Goal: Task Accomplishment & Management: Manage account settings

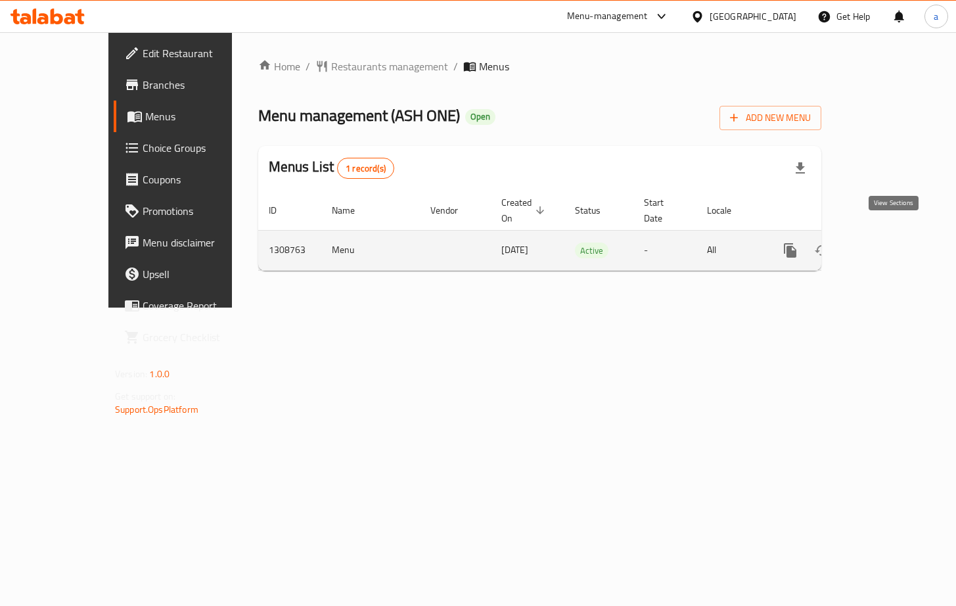
click at [893, 243] on icon "enhanced table" at bounding box center [885, 251] width 16 height 16
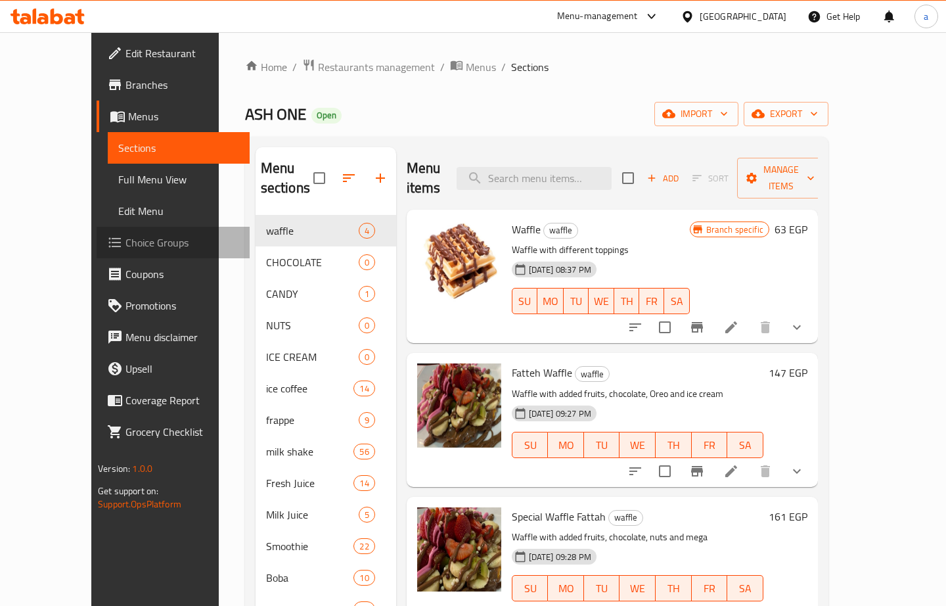
click at [126, 240] on span "Choice Groups" at bounding box center [182, 243] width 113 height 16
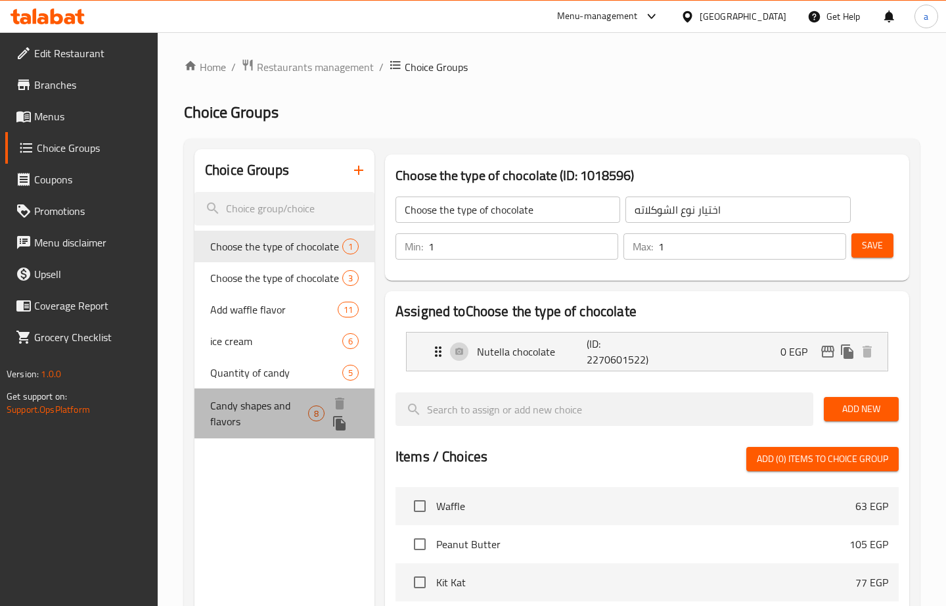
click at [258, 405] on span "Candy shapes and flavors" at bounding box center [259, 414] width 98 height 32
type input "Candy shapes and flavors"
type input "اشكال واطعمه الكاندي"
type input "8"
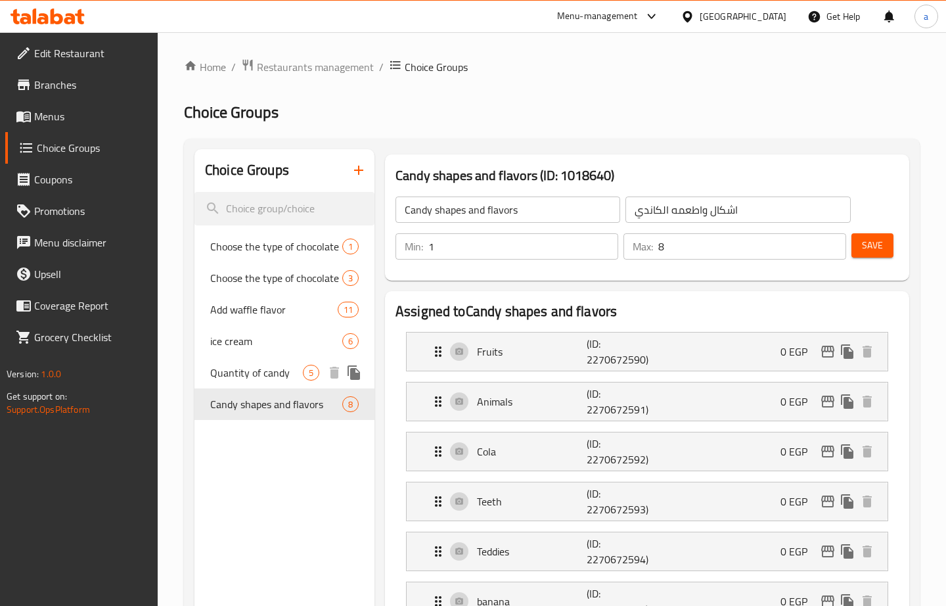
click at [212, 375] on span "Quantity of candy" at bounding box center [256, 373] width 93 height 16
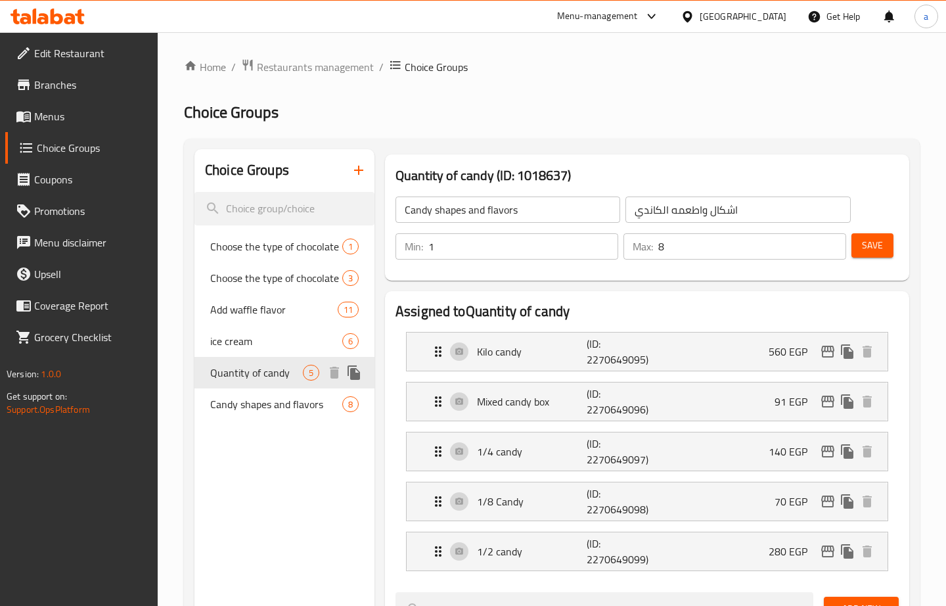
type input "Quantity of candy"
type input "كميه الكاندي"
type input "5"
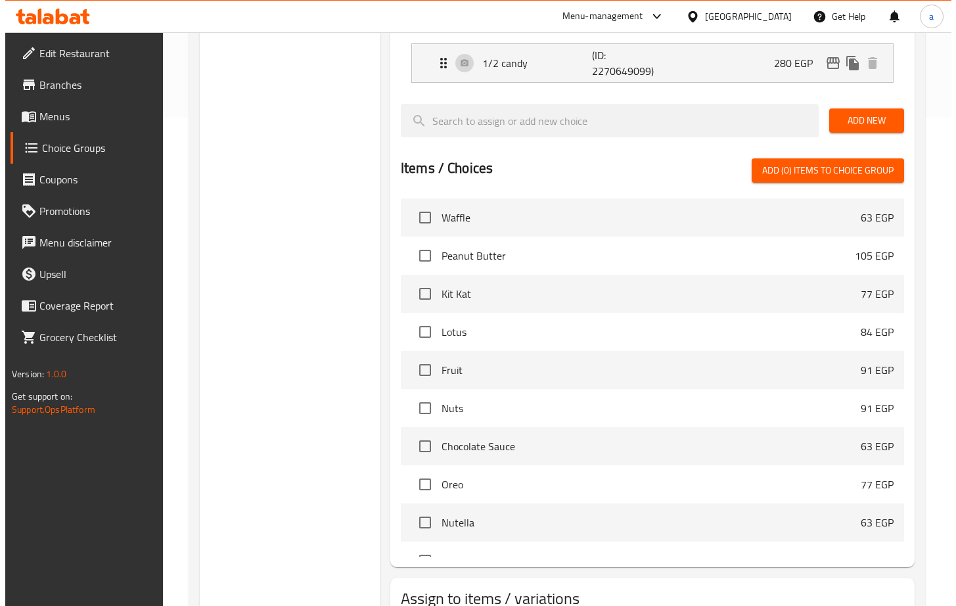
scroll to position [584, 0]
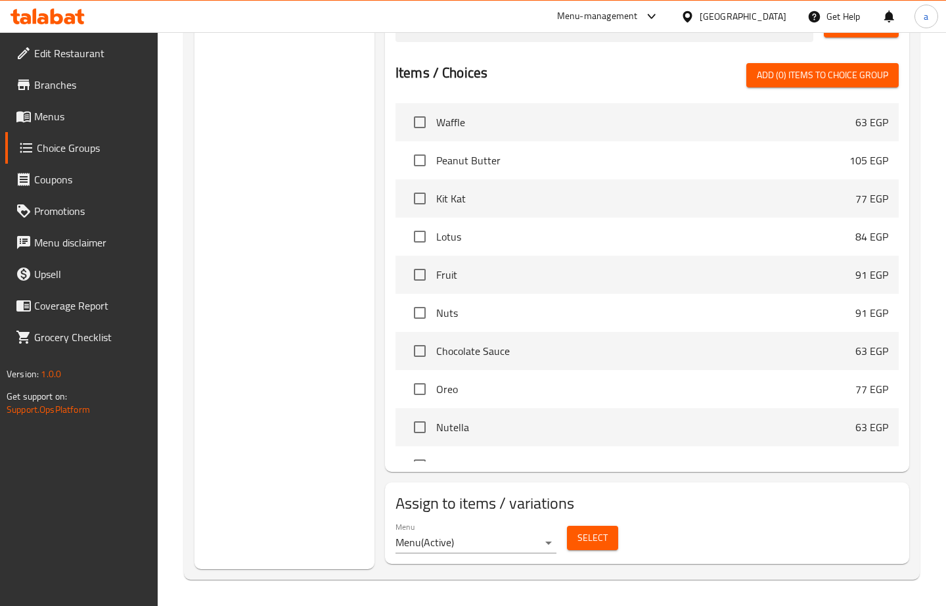
click at [577, 547] on button "Select" at bounding box center [592, 538] width 51 height 24
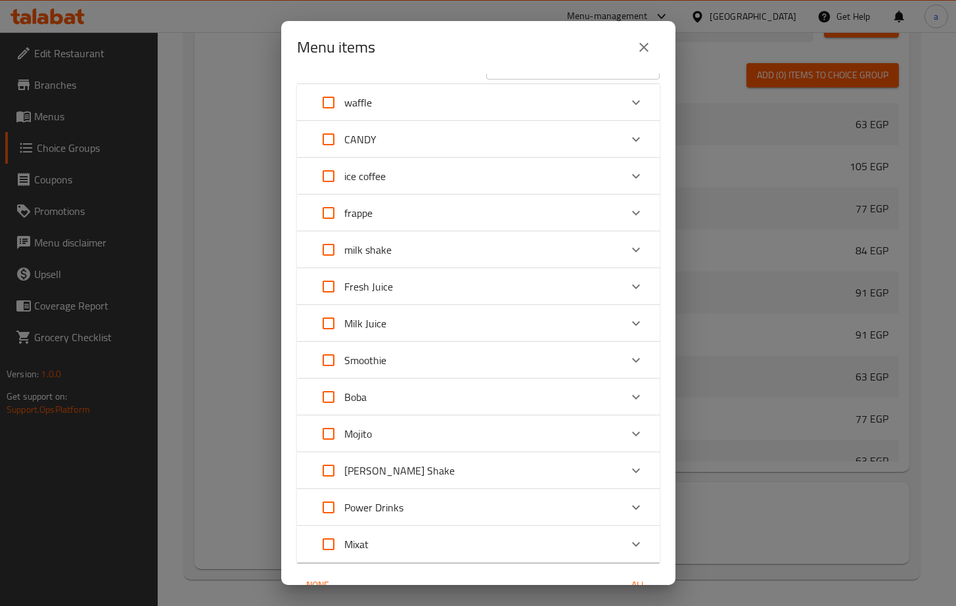
scroll to position [0, 0]
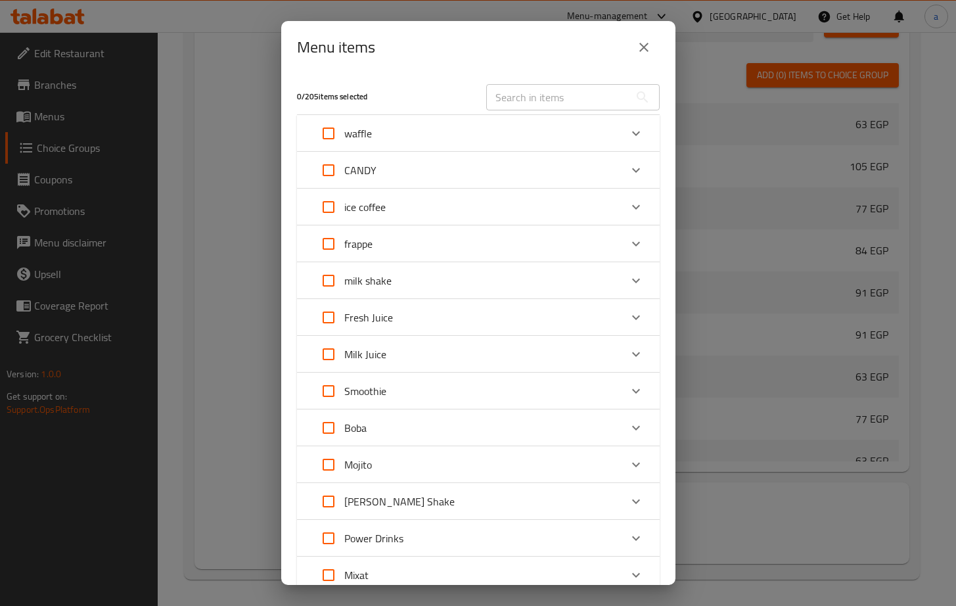
click at [361, 97] on h5 "0 / 205 items selected" at bounding box center [384, 96] width 174 height 11
click at [379, 131] on div "waffle" at bounding box center [467, 134] width 308 height 32
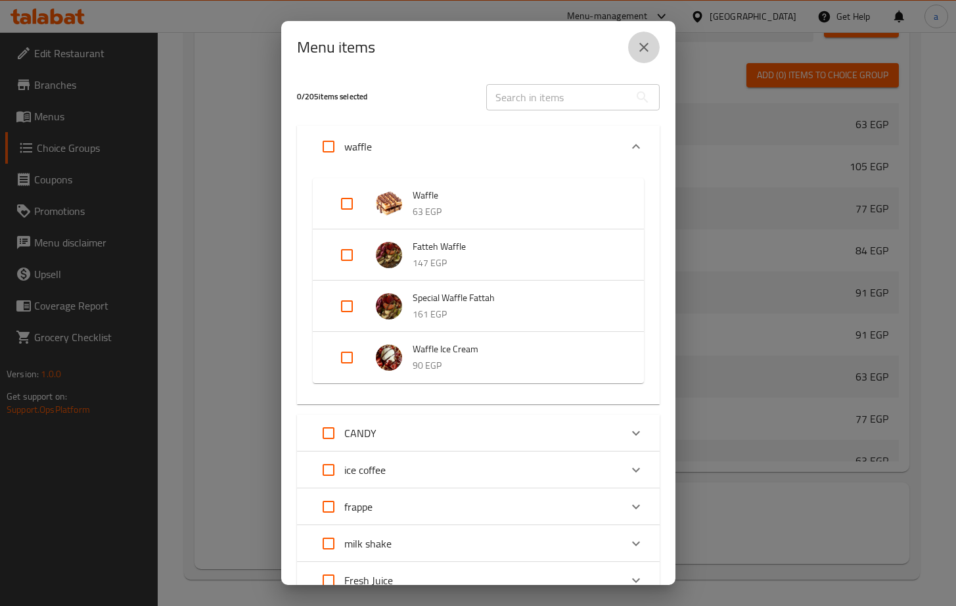
click at [634, 49] on button "close" at bounding box center [644, 48] width 32 height 32
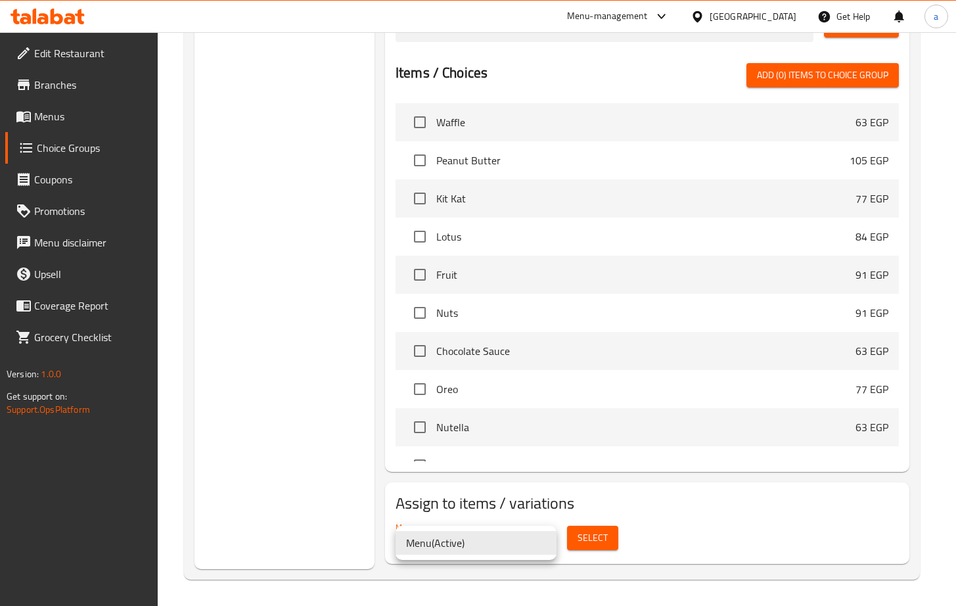
click at [328, 456] on div at bounding box center [478, 303] width 956 height 606
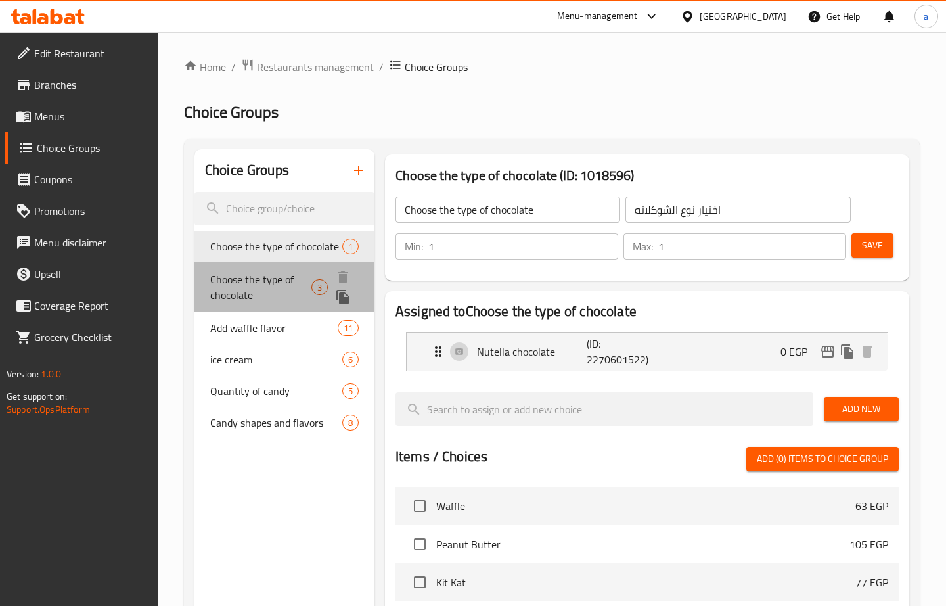
click at [299, 276] on span "Choose the type of chocolate" at bounding box center [260, 287] width 101 height 32
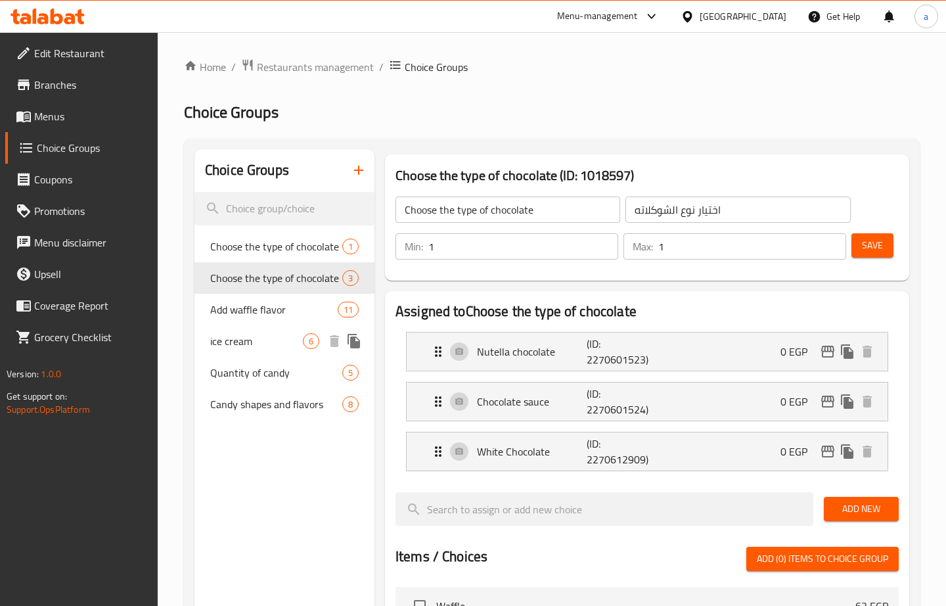
click at [338, 308] on span "11" at bounding box center [348, 310] width 20 height 12
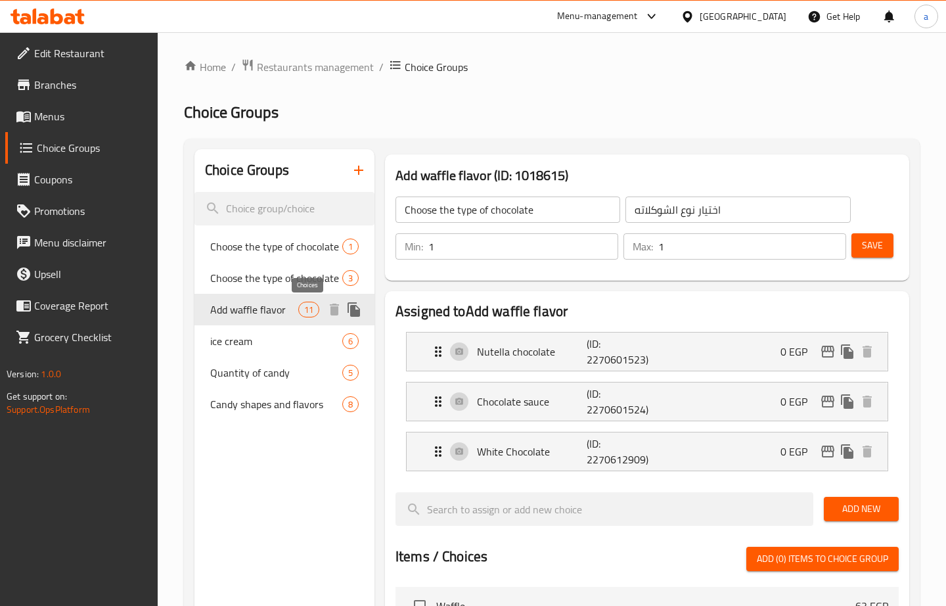
type input "Add waffle flavor"
type input "اضافه طعم وافل"
type input "0"
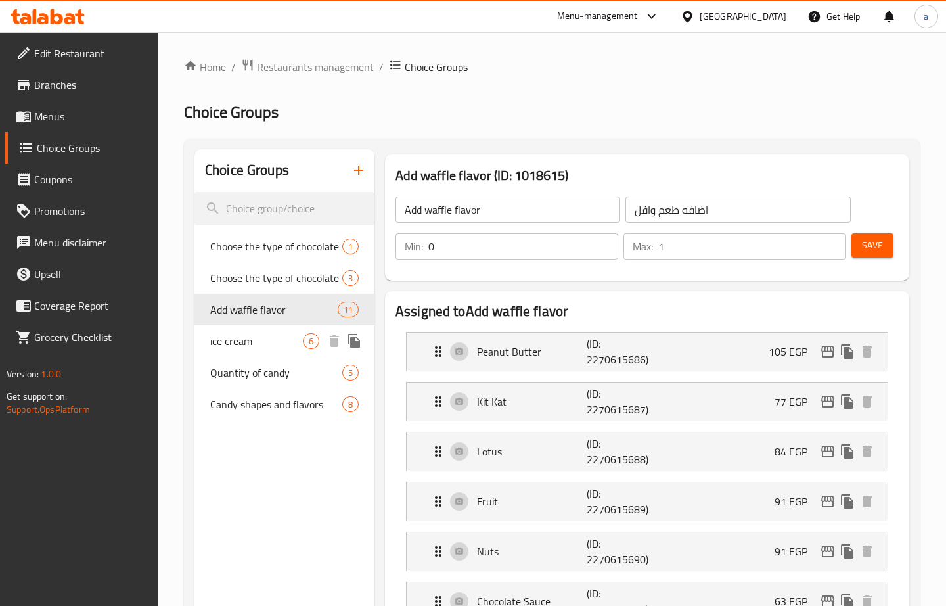
click at [263, 340] on span "ice cream" at bounding box center [256, 341] width 93 height 16
type input "ice cream"
type input "ايس كريم"
type input "1"
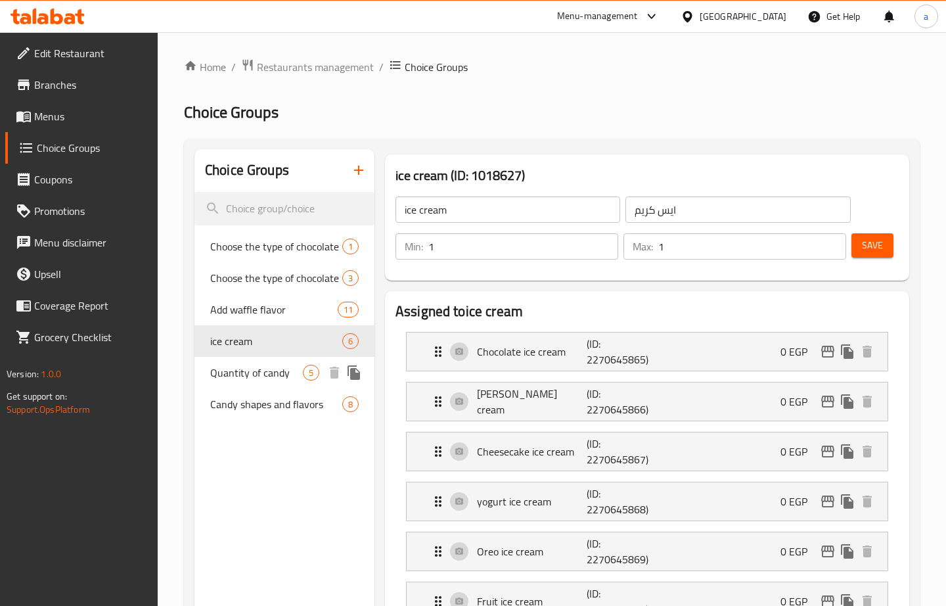
click at [262, 374] on span "Quantity of candy" at bounding box center [256, 373] width 93 height 16
type input "Quantity of candy"
type input "كميه الكاندي"
type input "5"
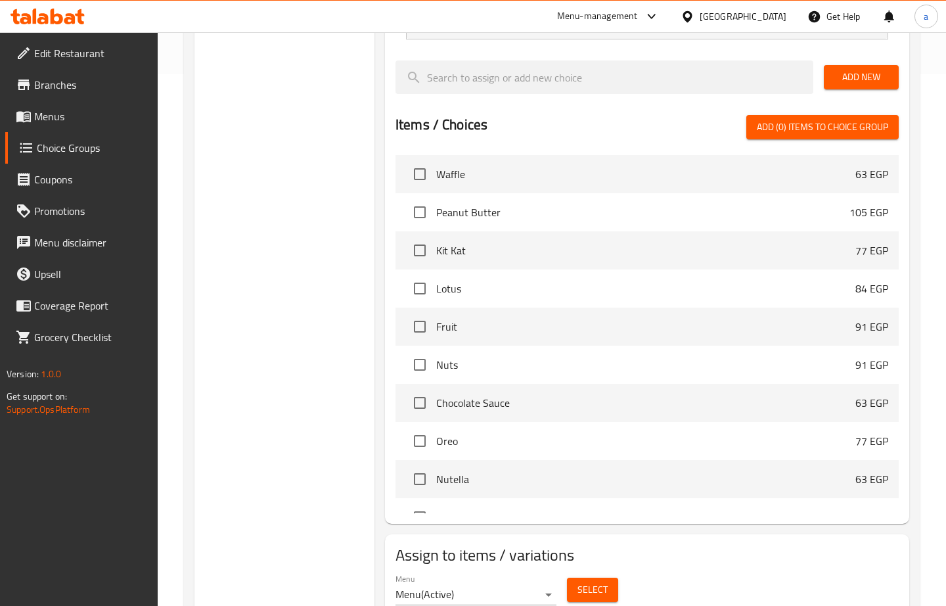
scroll to position [584, 0]
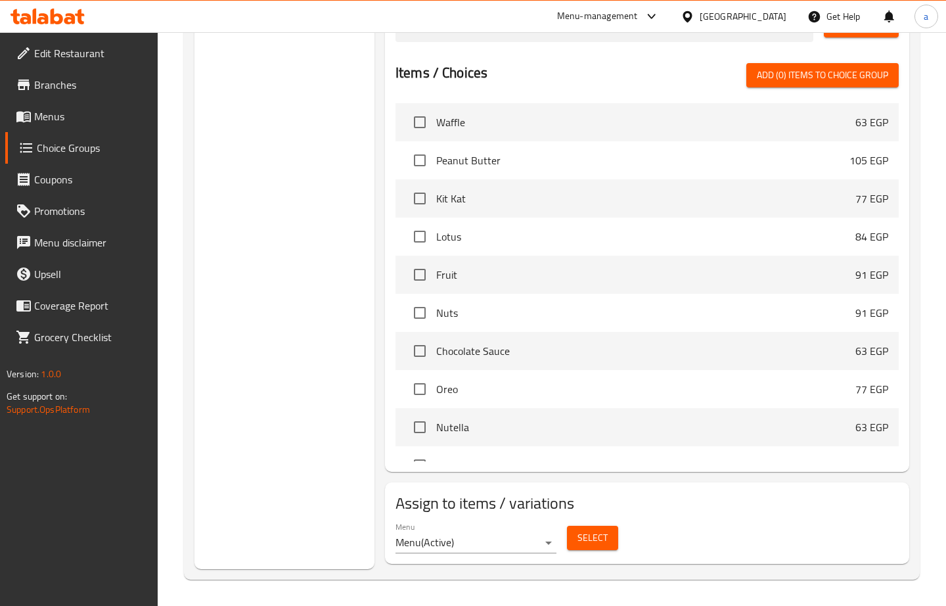
click at [593, 545] on span "Select" at bounding box center [593, 538] width 30 height 16
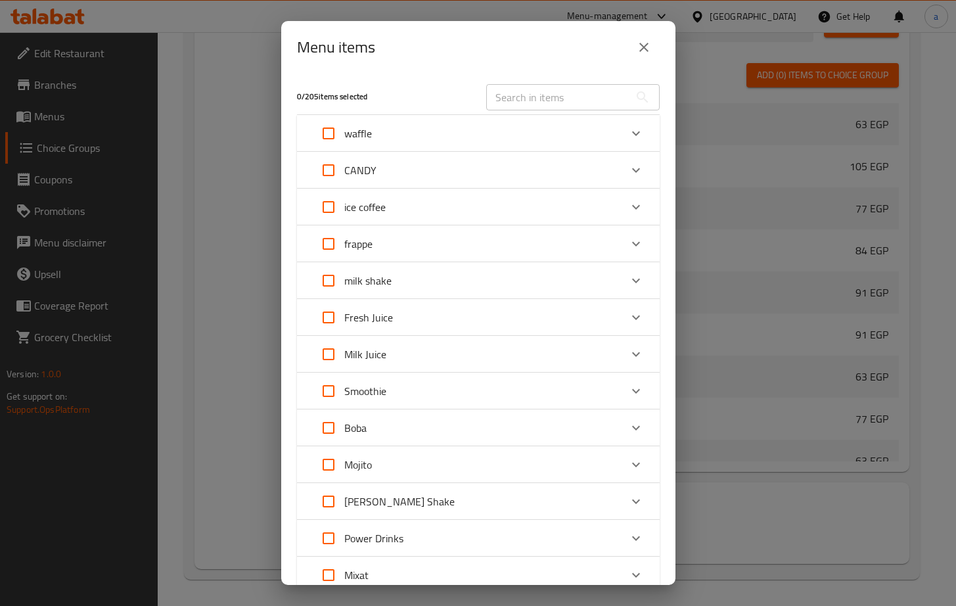
click at [396, 135] on div "waffle" at bounding box center [467, 134] width 308 height 32
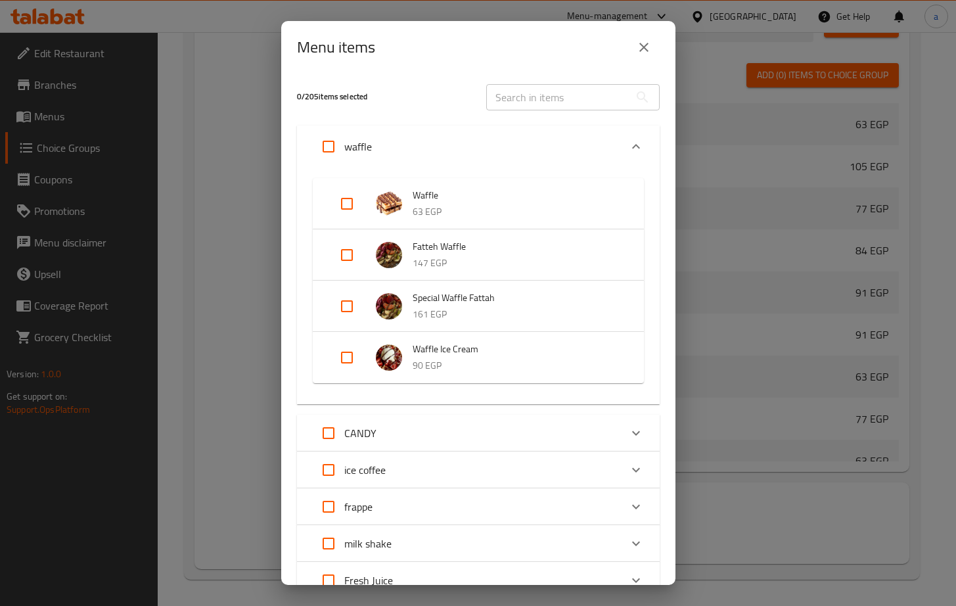
click at [352, 144] on p "waffle" at bounding box center [358, 147] width 28 height 16
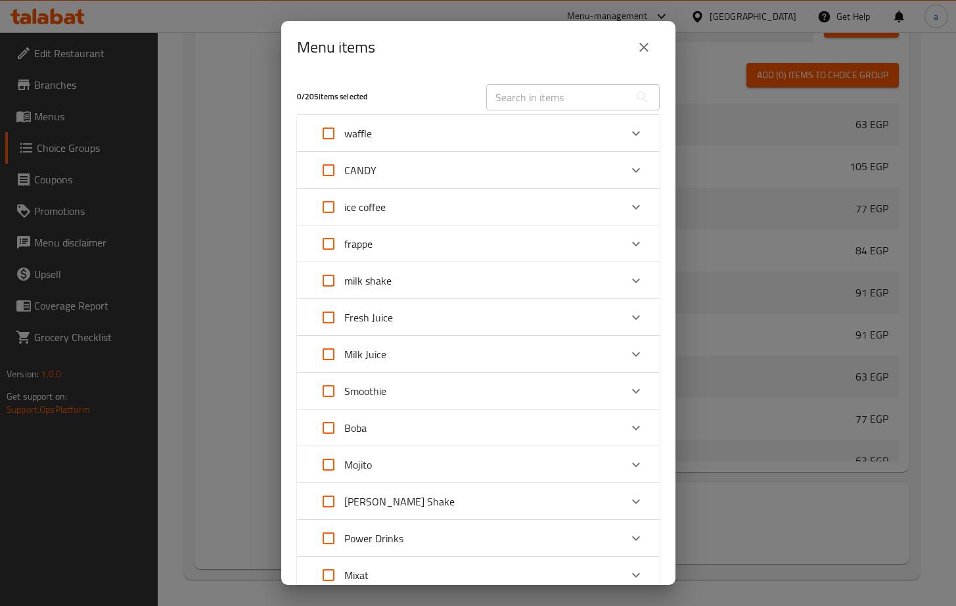
click at [315, 96] on h5 "0 / 205 items selected" at bounding box center [384, 96] width 174 height 11
click at [302, 98] on h5 "0 / 205 items selected" at bounding box center [384, 96] width 174 height 11
click at [298, 94] on h5 "0 / 205 items selected" at bounding box center [384, 96] width 174 height 11
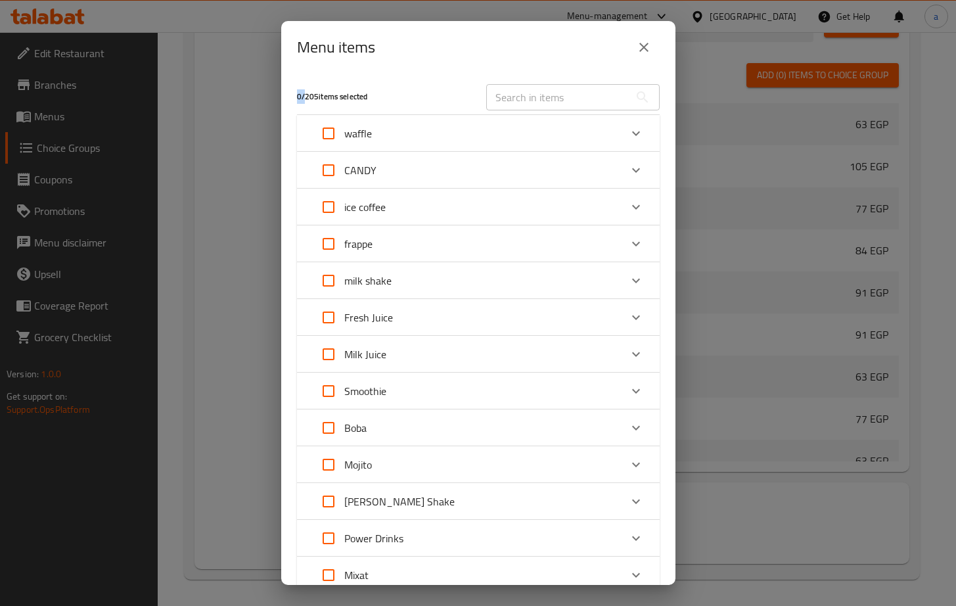
click at [359, 134] on p "waffle" at bounding box center [358, 134] width 28 height 16
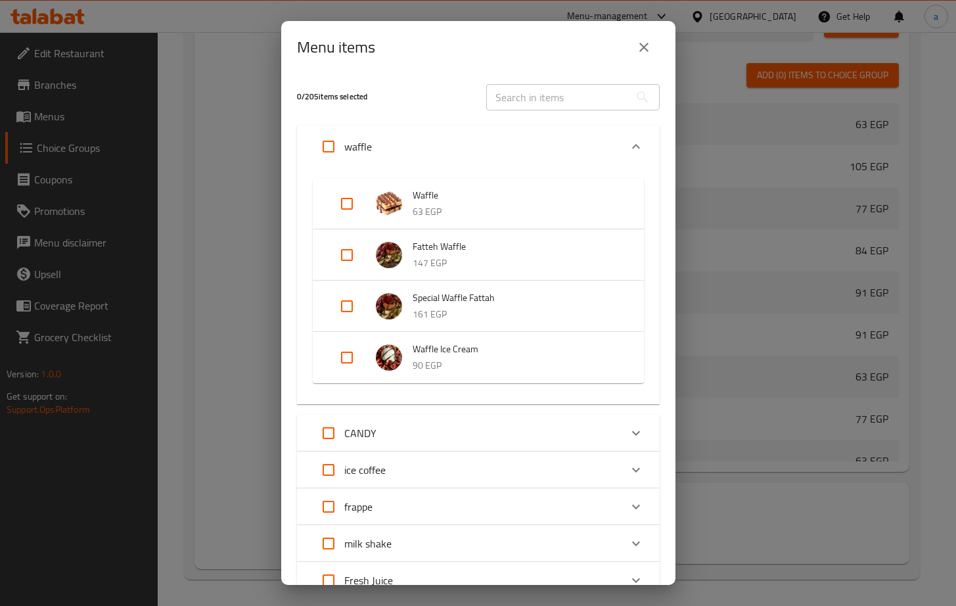
click at [413, 83] on div "0 / 205 items selected" at bounding box center [383, 97] width 189 height 52
click at [636, 48] on icon "close" at bounding box center [644, 47] width 16 height 16
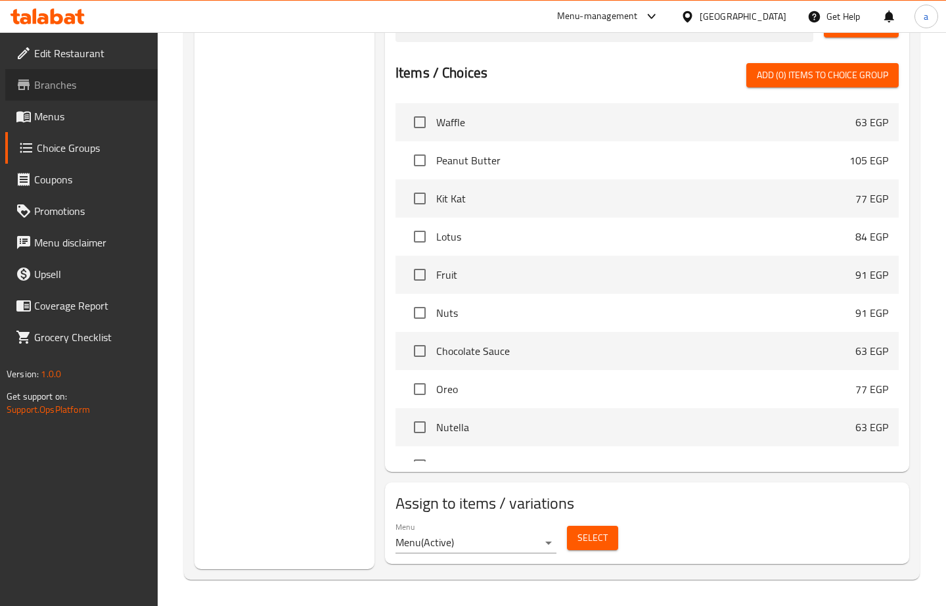
click at [39, 80] on span "Branches" at bounding box center [90, 85] width 113 height 16
